Goal: Navigation & Orientation: Understand site structure

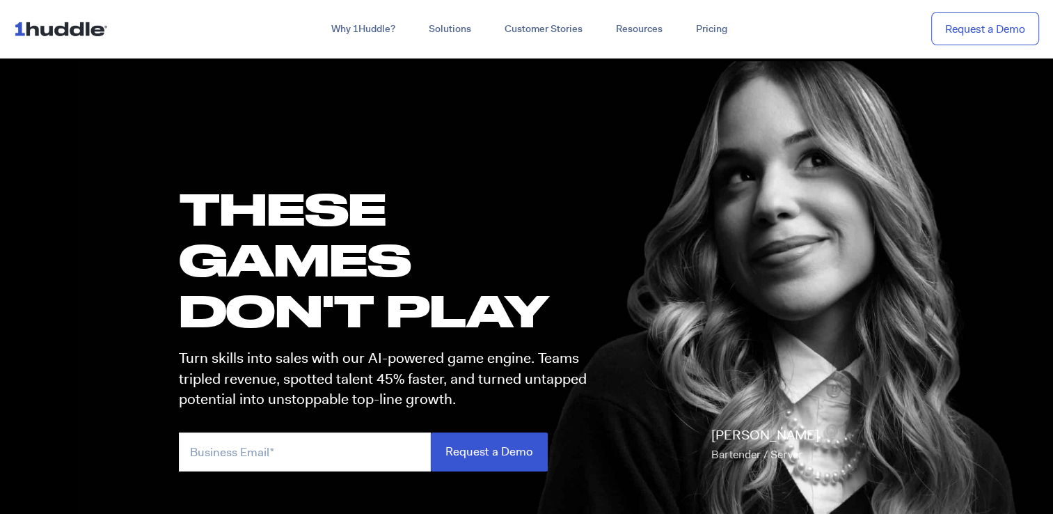
click at [84, 24] on img at bounding box center [64, 28] width 100 height 26
click at [93, 29] on img at bounding box center [64, 28] width 100 height 26
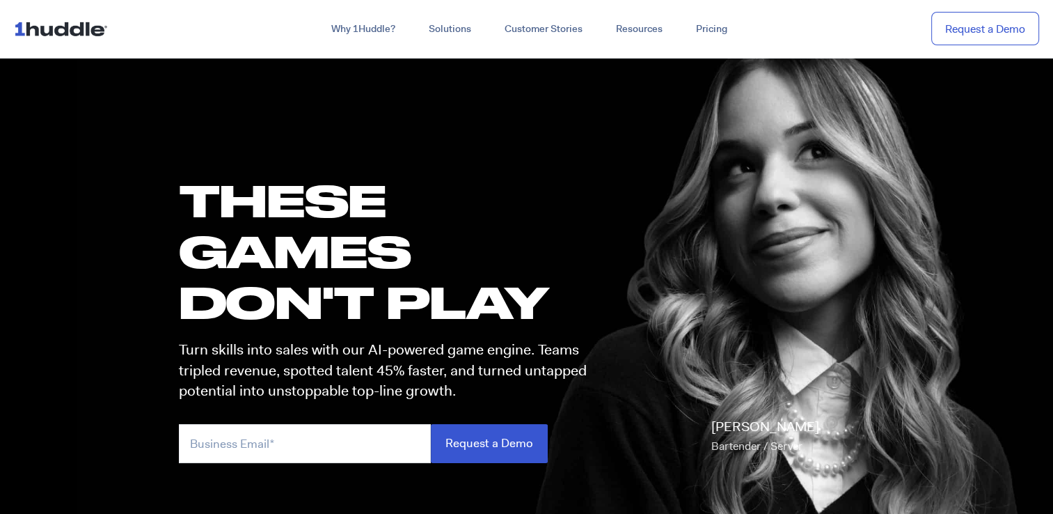
scroll to position [8, 0]
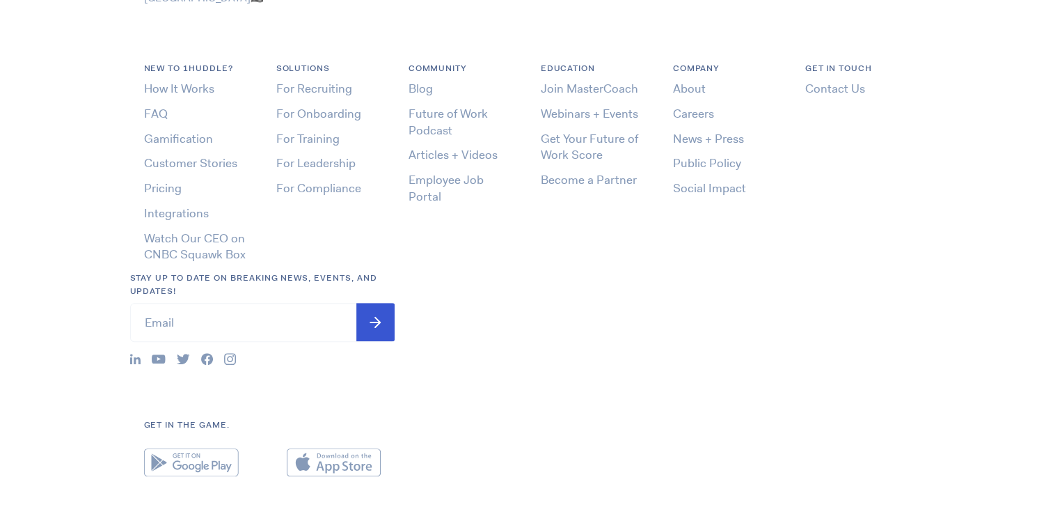
scroll to position [530, 0]
click at [421, 173] on link "Employee Job Portal" at bounding box center [445, 189] width 75 height 32
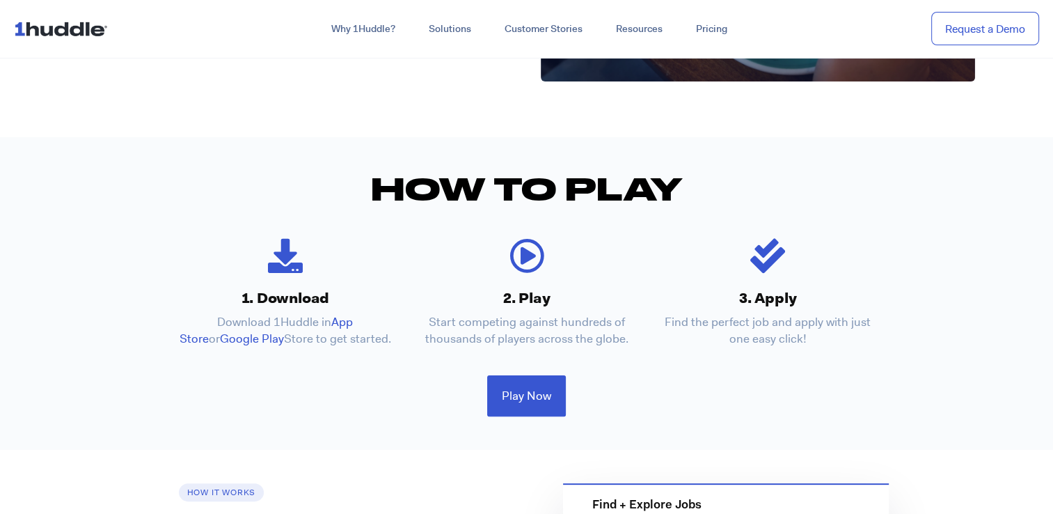
scroll to position [284, 0]
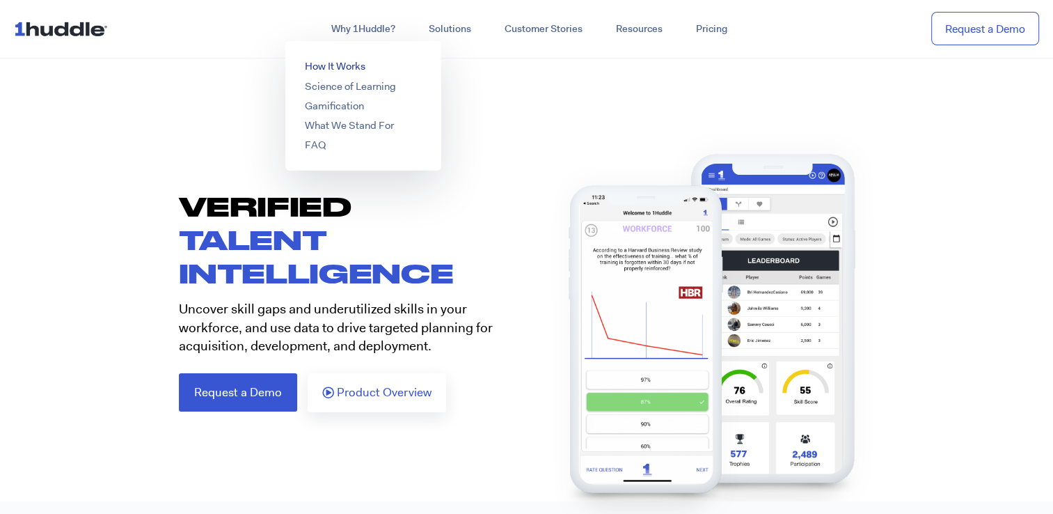
click at [337, 64] on link "How It Works" at bounding box center [335, 66] width 61 height 14
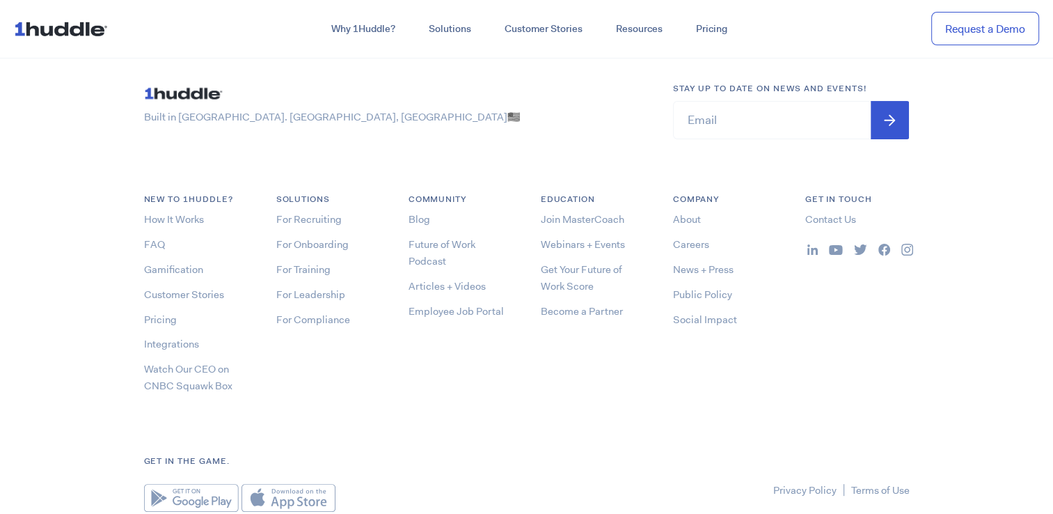
scroll to position [5459, 0]
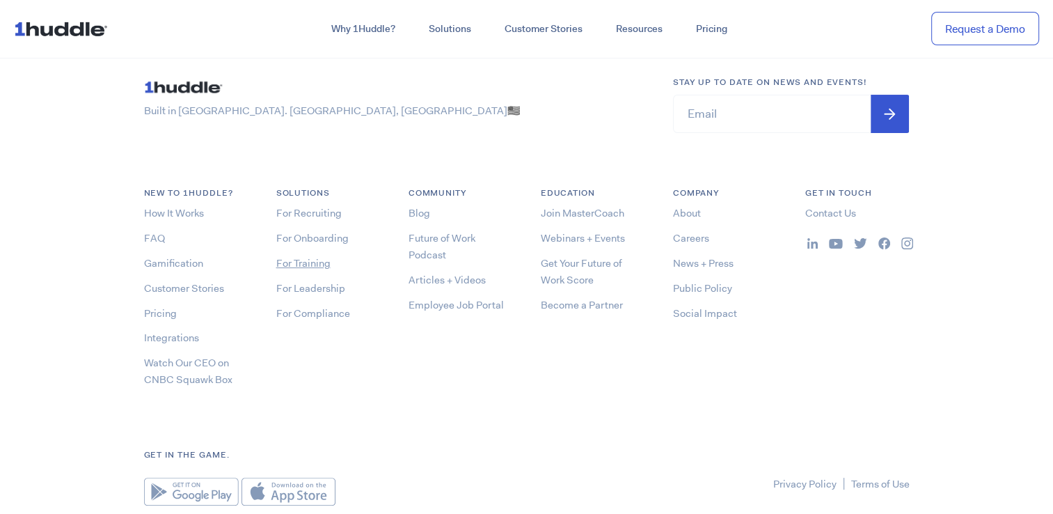
click at [295, 263] on link "For Training" at bounding box center [303, 263] width 54 height 14
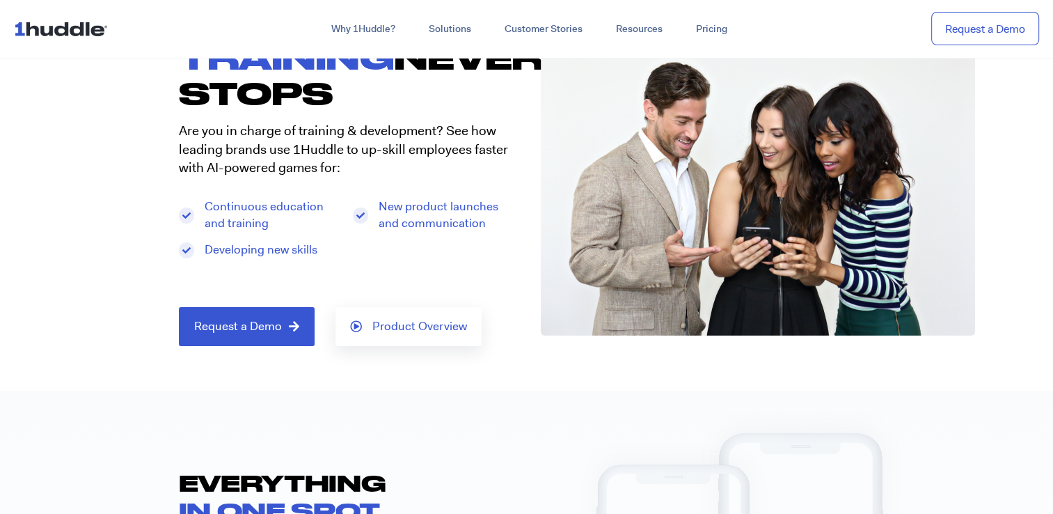
scroll to position [111, 0]
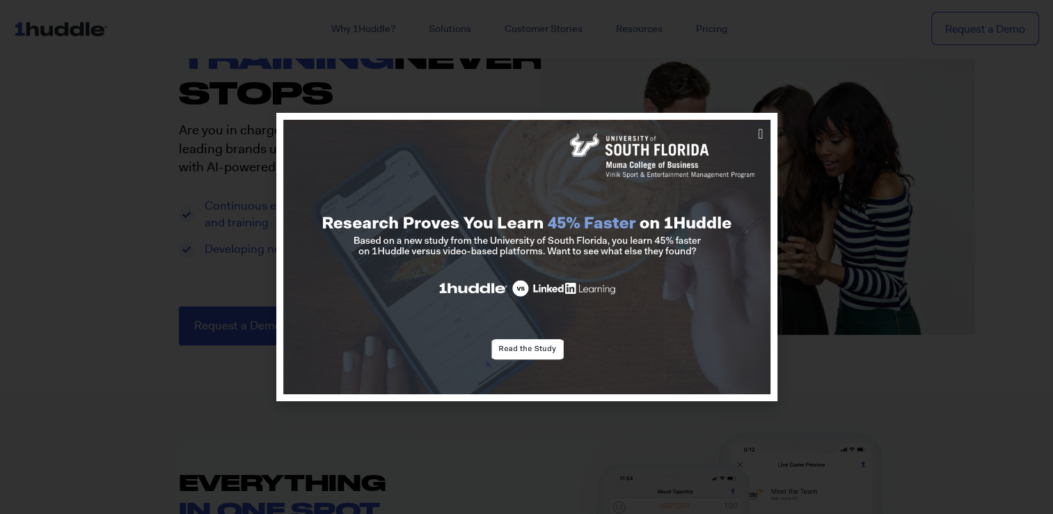
click at [882, 368] on div at bounding box center [526, 257] width 1053 height 514
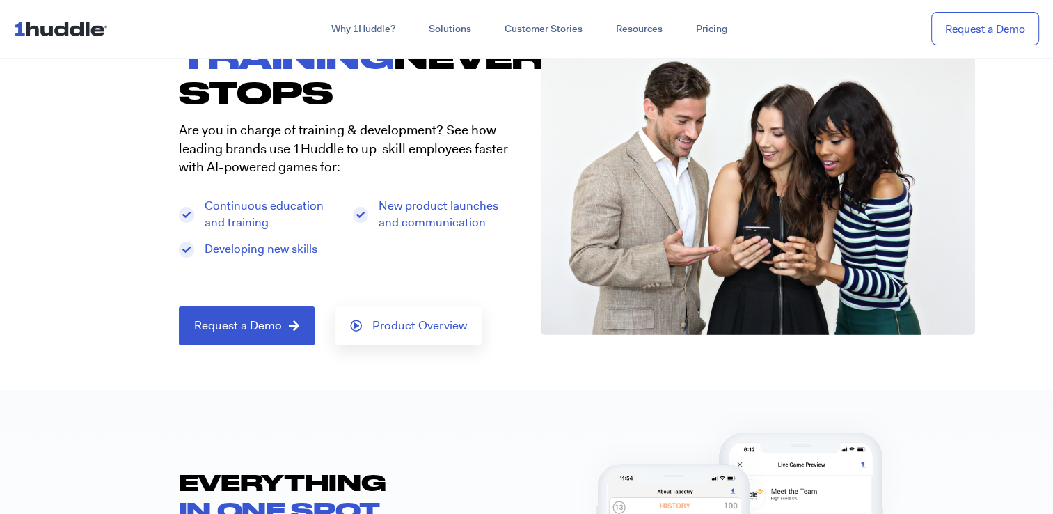
click at [0, 35] on html "Why 1Huddle? How It Works Science of Learning Gamification What We Stand For FA…" at bounding box center [526, 146] width 1053 height 514
click at [31, 32] on img at bounding box center [64, 28] width 100 height 26
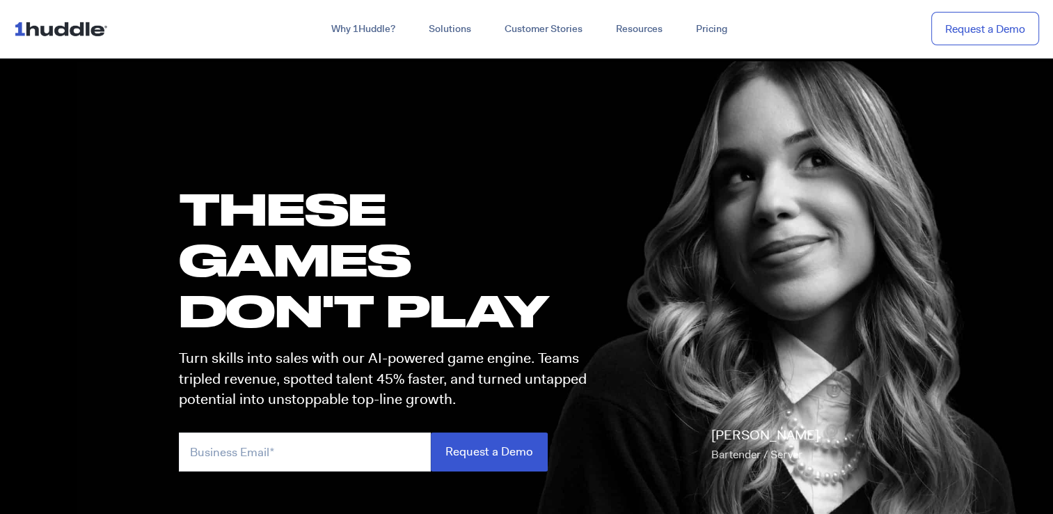
scroll to position [50, 0]
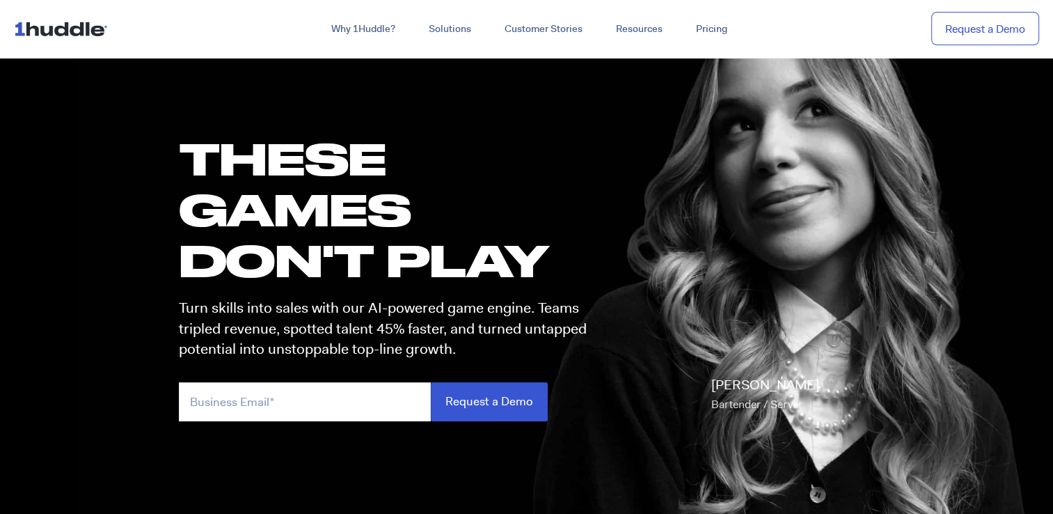
drag, startPoint x: 1061, startPoint y: 27, endPoint x: 880, endPoint y: 18, distance: 180.5
click at [880, 18] on div "Why 1Huddle? How It Works Science of Learning Gamification What We Stand For FA…" at bounding box center [583, 29] width 912 height 25
